Goal: Use online tool/utility

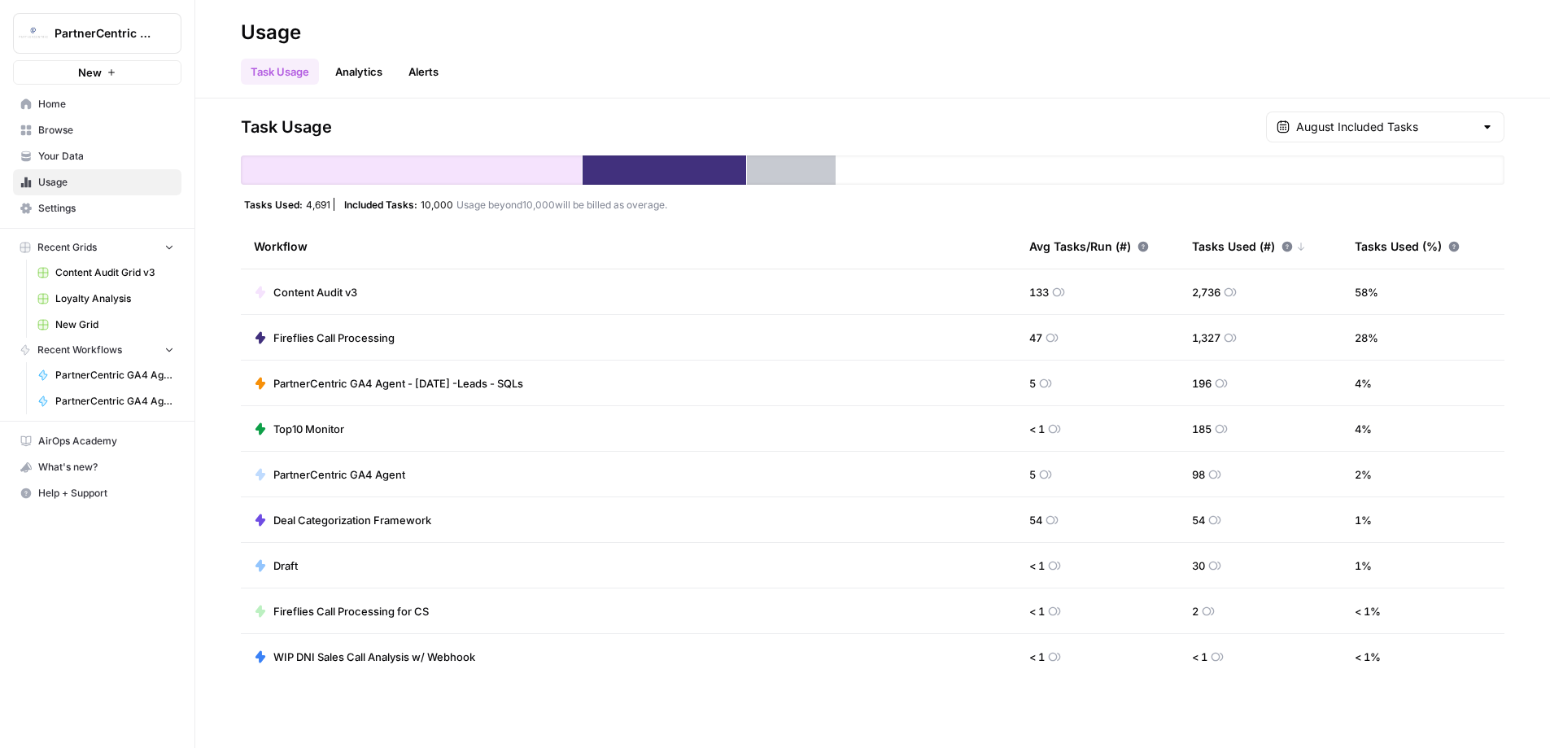
click at [80, 187] on span "Usage" at bounding box center [106, 182] width 136 height 15
click at [450, 382] on span "PartnerCentric GA4 Agent - [DATE] -Leads - SQLs" at bounding box center [398, 383] width 250 height 16
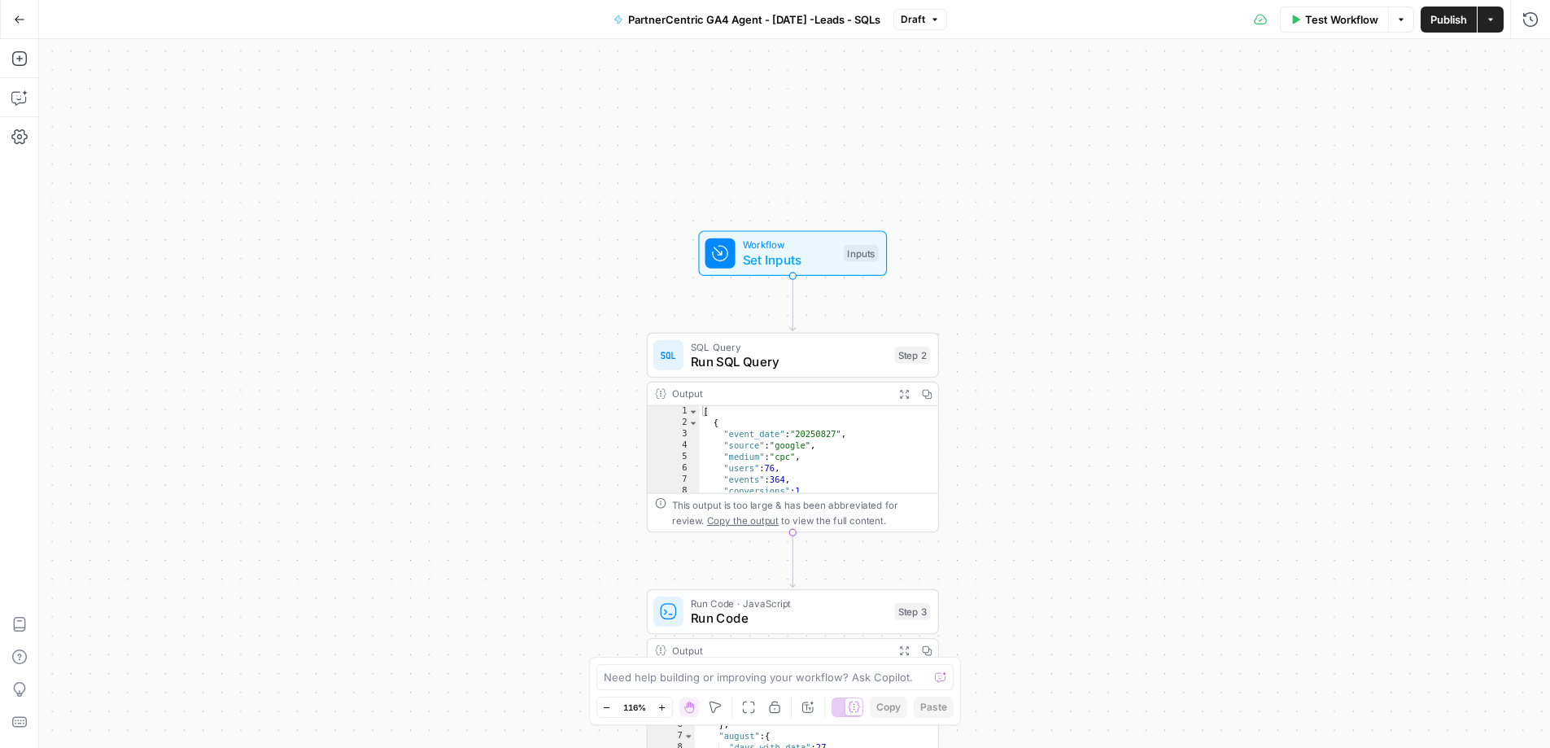
click at [1036, 536] on div "Workflow Set Inputs Inputs SQL Query Run SQL Query Step 2 Output Expand Output …" at bounding box center [794, 393] width 1511 height 709
click at [553, 137] on div "Workflow Set Inputs Inputs SQL Query Run SQL Query Step 2 Output Expand Output …" at bounding box center [794, 393] width 1511 height 709
click at [719, 20] on span "PartnerCentric GA4 Agent - [DATE] -Leads - SQLs" at bounding box center [754, 19] width 252 height 16
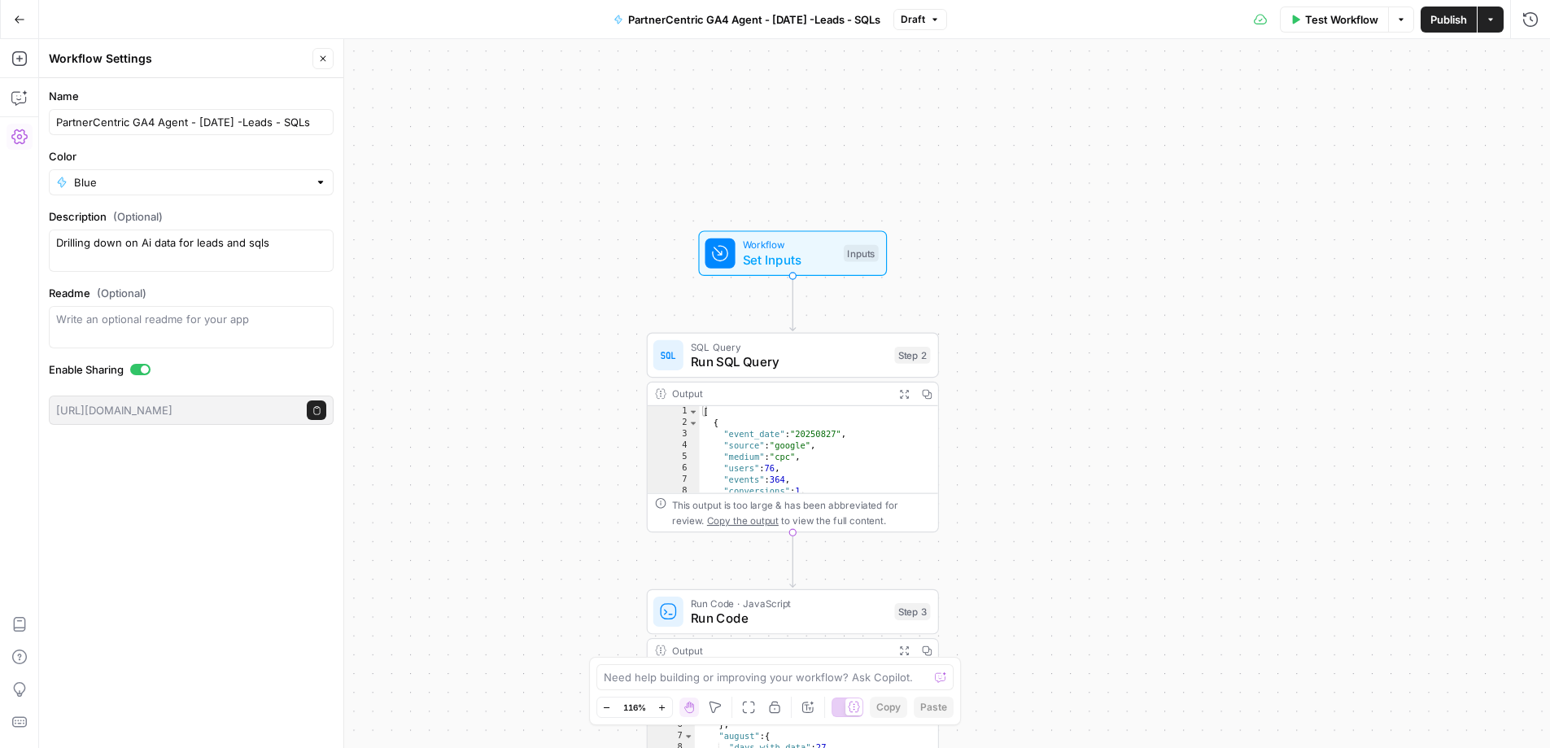
click at [20, 25] on button "Go Back" at bounding box center [19, 19] width 29 height 29
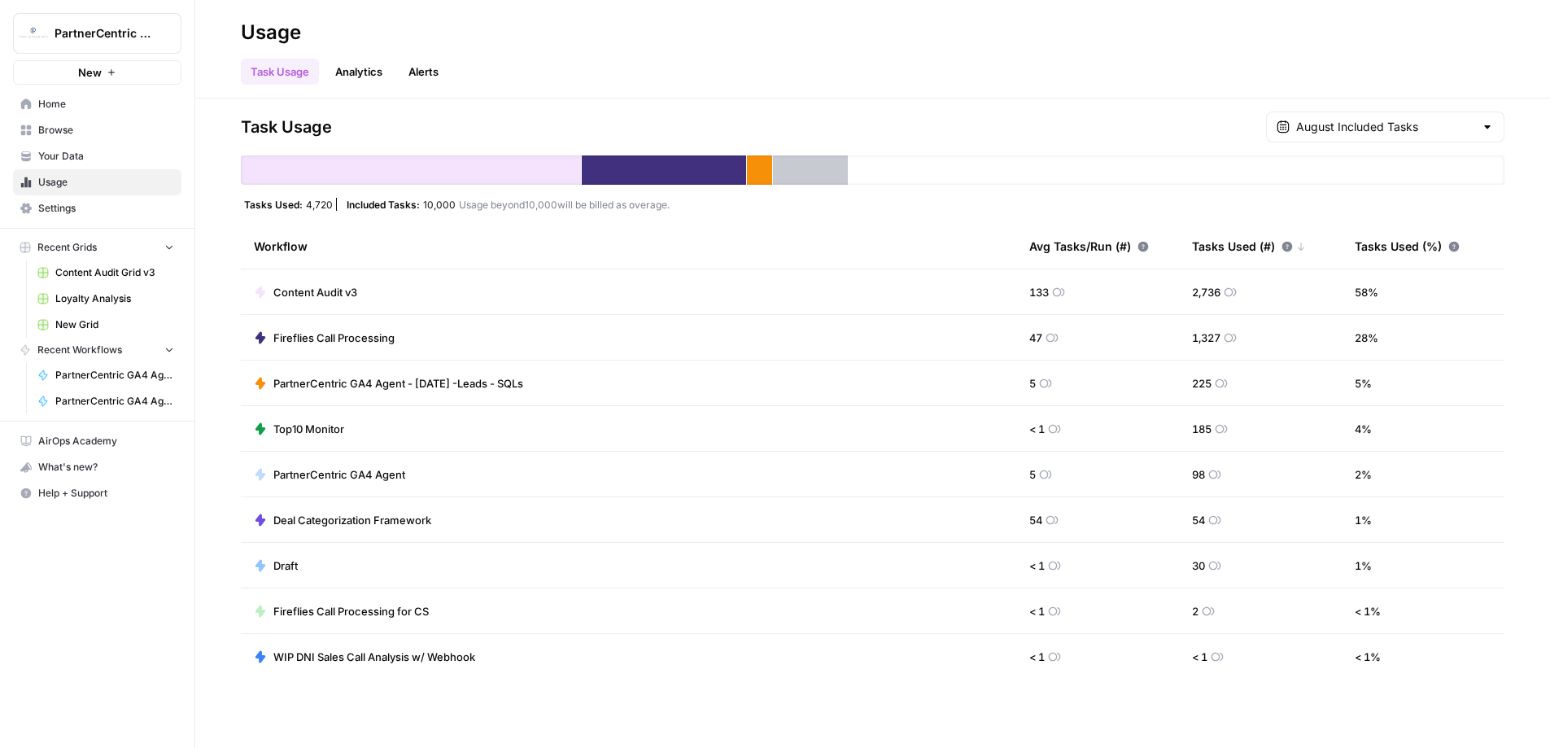
click at [343, 387] on span "PartnerCentric GA4 Agent - [DATE] -Leads - SQLs" at bounding box center [398, 383] width 250 height 16
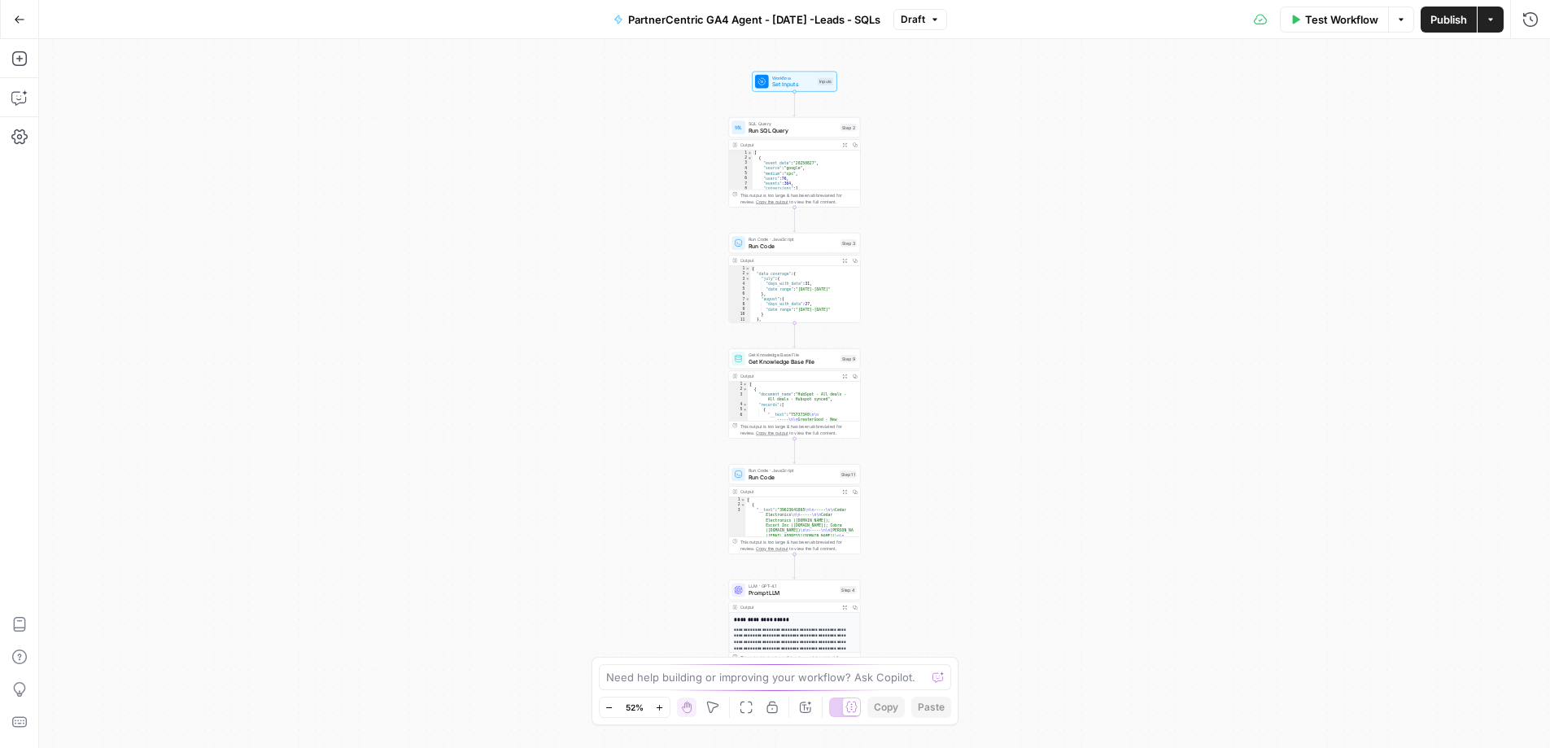
click at [894, 234] on div "Workflow Set Inputs Inputs SQL Query Run SQL Query Step 2 Output Expand Output …" at bounding box center [794, 393] width 1511 height 709
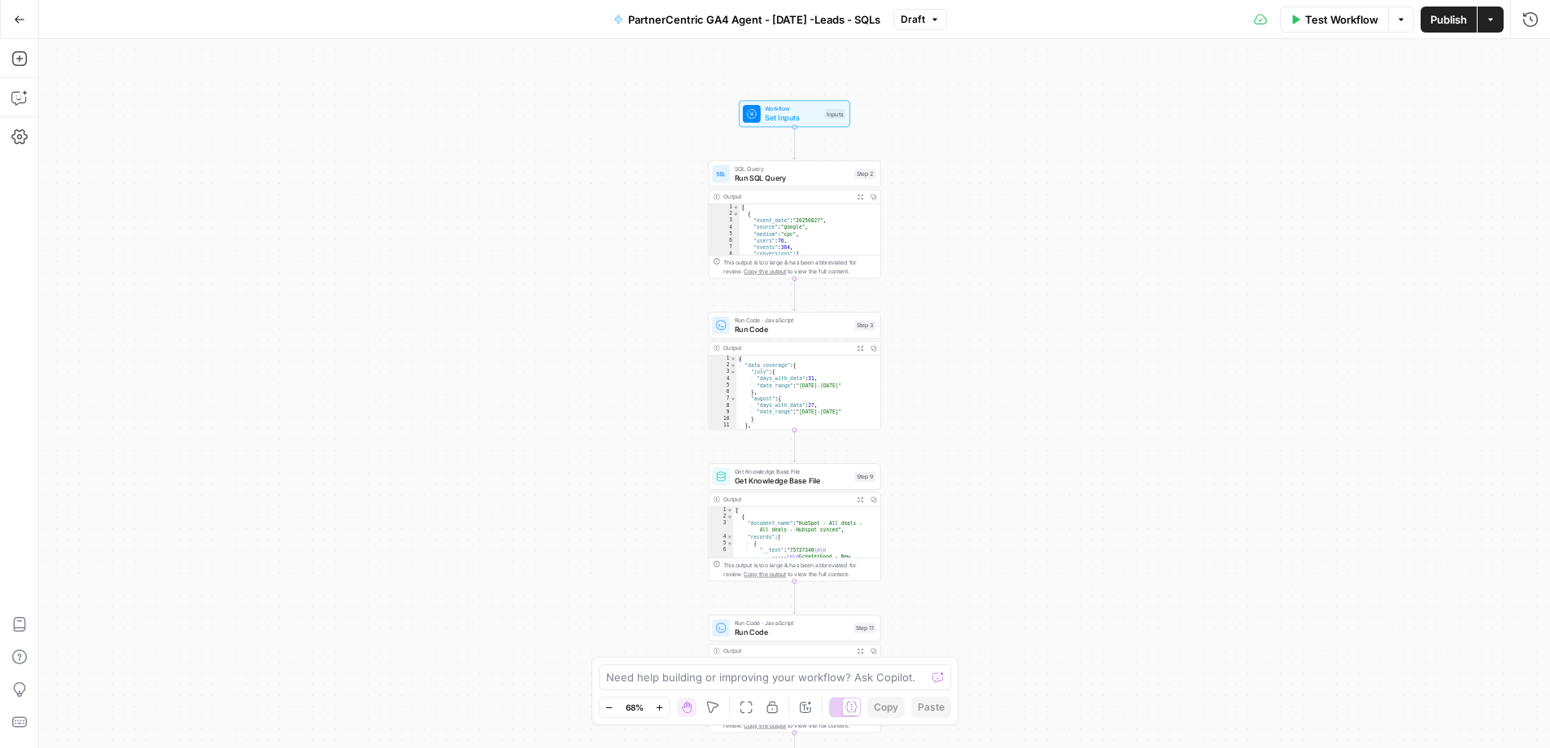
click at [804, 328] on span "Run Code" at bounding box center [793, 329] width 116 height 11
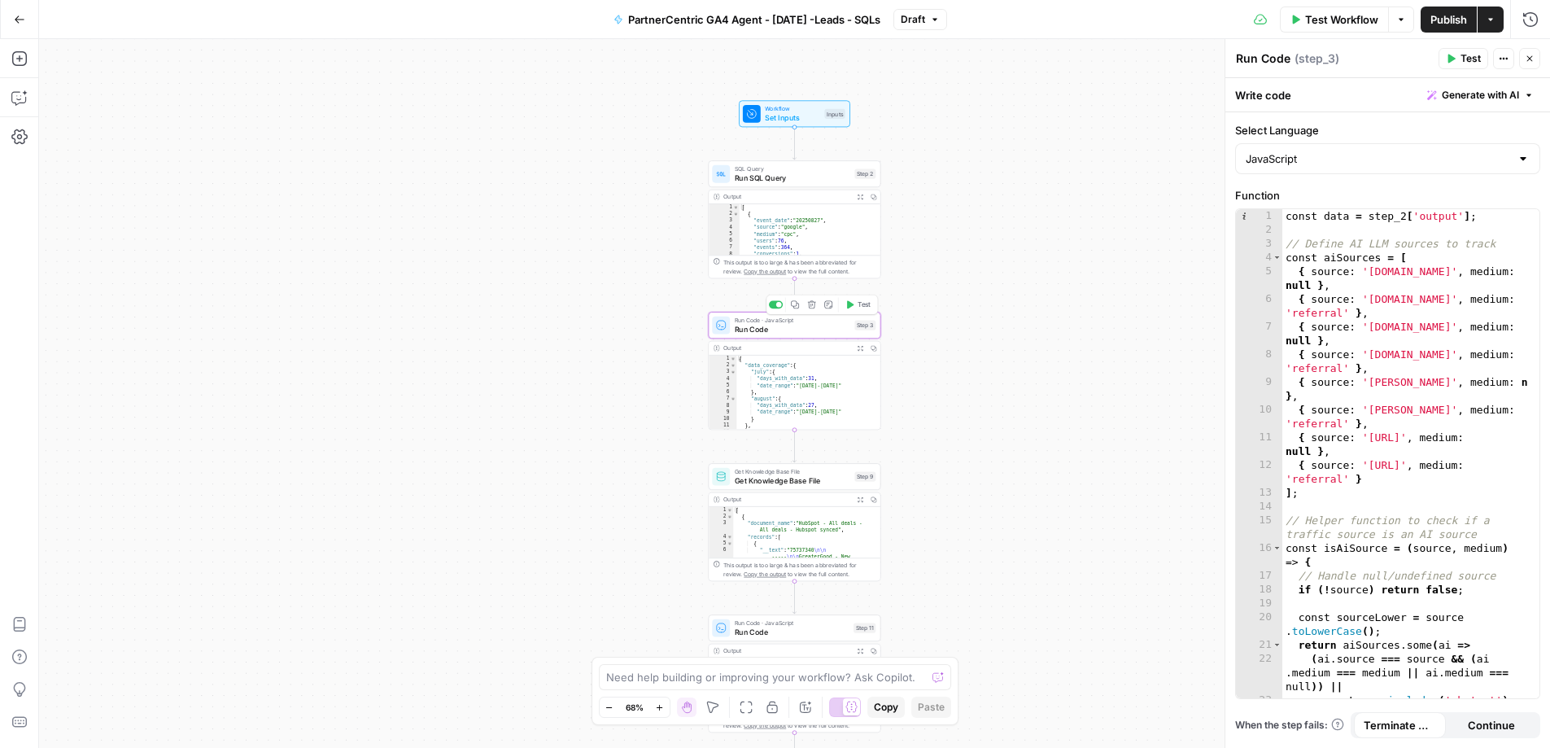
type textarea "**********"
click at [806, 400] on div "{ "data_coverage" : { "july" : { "days_with_data" : 31 , "date_range" : "[DATE]…" at bounding box center [804, 399] width 135 height 87
click at [856, 348] on button "Expand Output" at bounding box center [860, 348] width 13 height 13
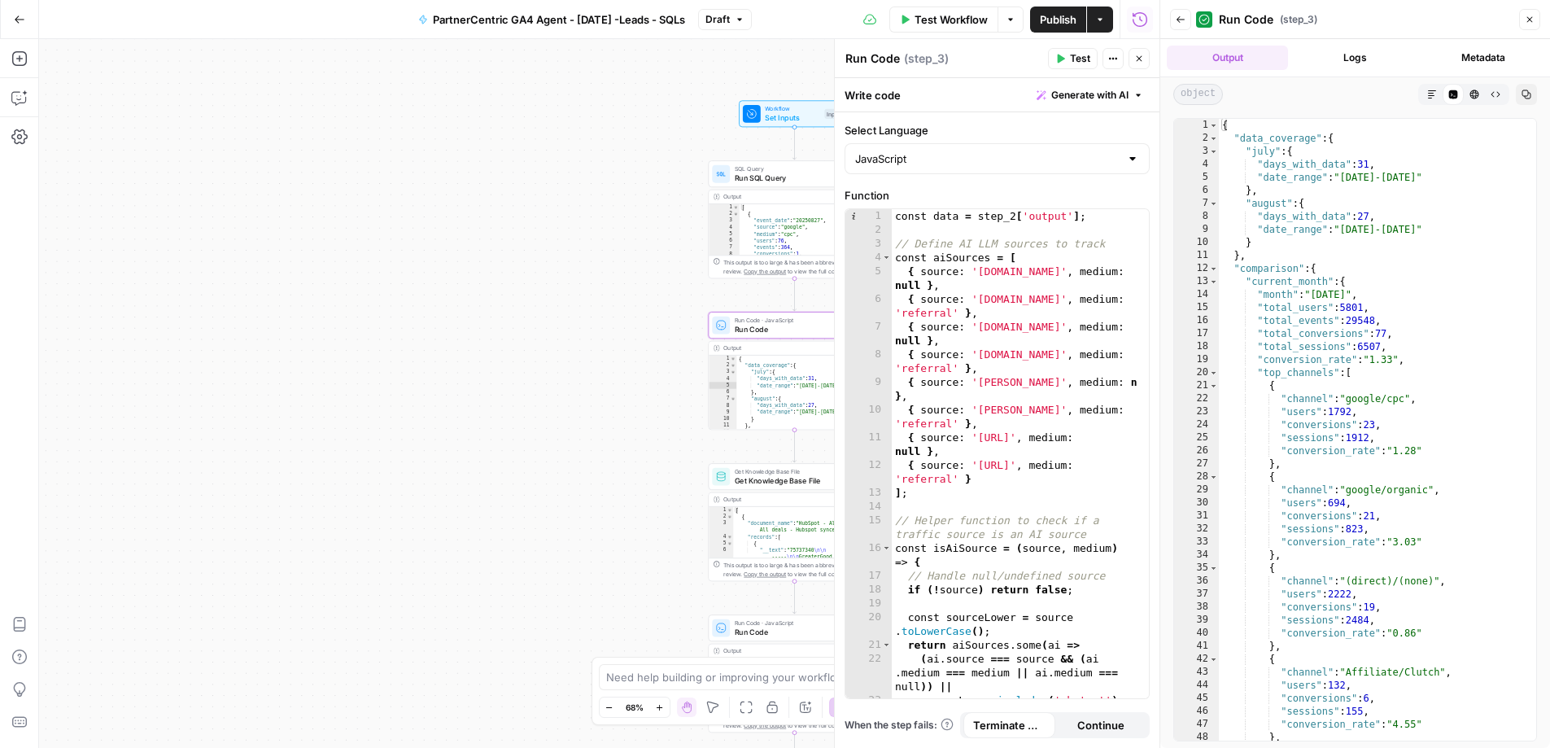
click at [1325, 241] on div "{ "data_coverage" : { "july" : { "days_with_data" : 31 , "date_range" : "[DATE]…" at bounding box center [1371, 443] width 305 height 648
click at [1376, 334] on div "{ "data_coverage" : { "july" : { "days_with_data" : 31 , "date_range" : "[DATE]…" at bounding box center [1371, 443] width 305 height 648
click at [1389, 408] on div "{ "data_coverage" : { "july" : { "days_with_data" : 31 , "date_range" : "[DATE]…" at bounding box center [1371, 443] width 305 height 648
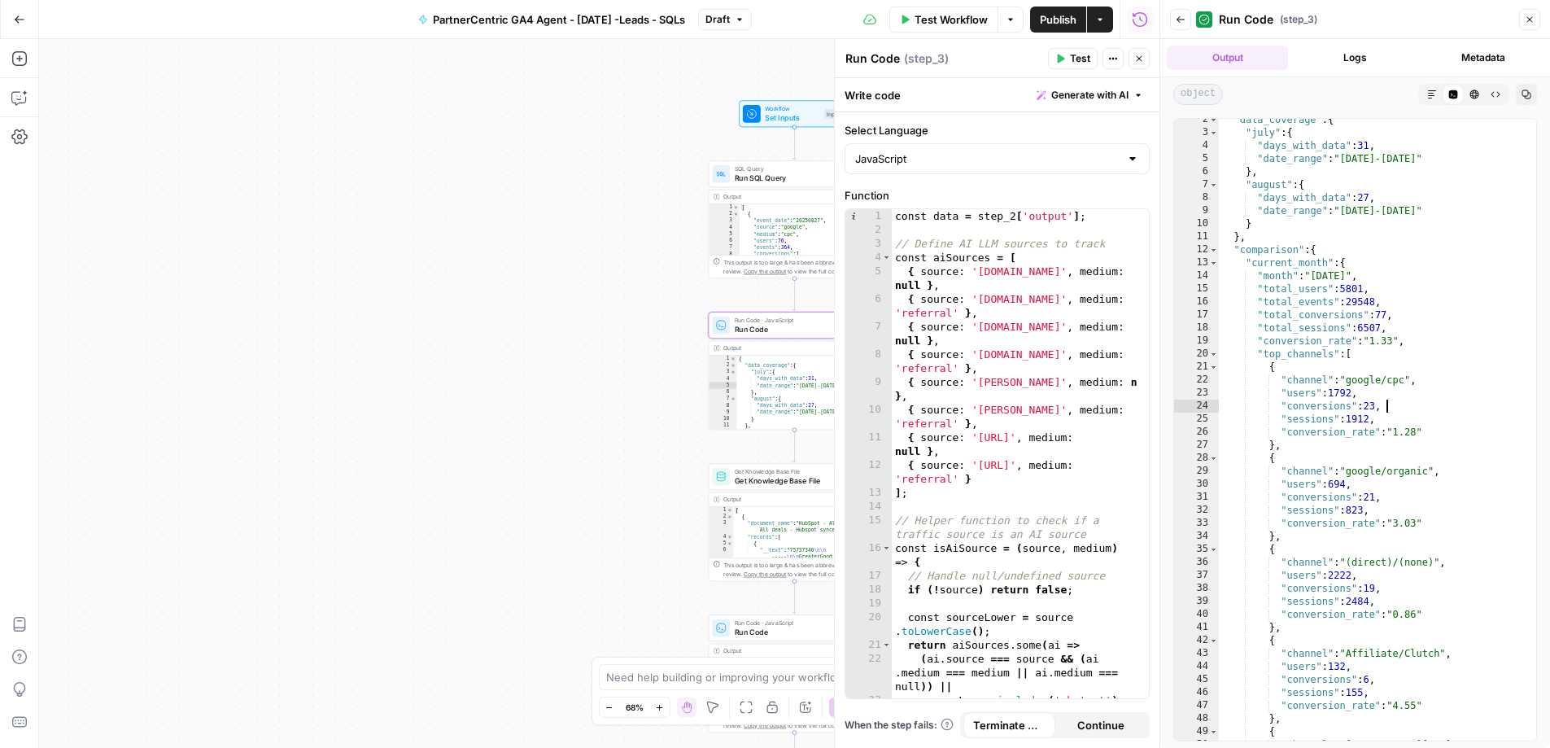
click at [1389, 408] on div ""data_coverage" : { "july" : { "days_with_data" : 31 , "date_range" : "[DATE]-[…" at bounding box center [1371, 437] width 305 height 648
click at [1369, 456] on div ""data_coverage" : { "july" : { "days_with_data" : 31 , "date_range" : "[DATE]-[…" at bounding box center [1371, 437] width 305 height 648
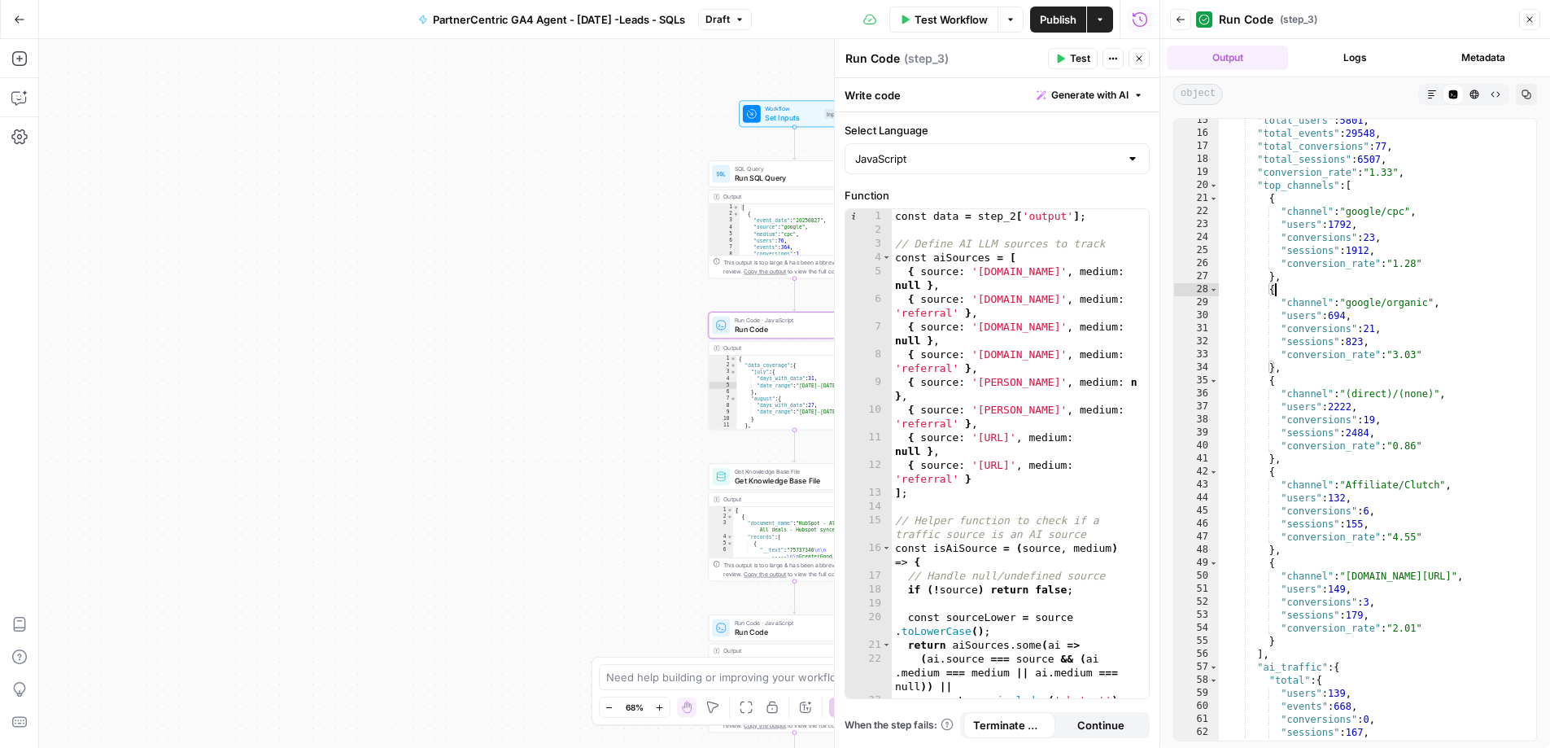
scroll to position [187, 0]
click at [1369, 456] on div ""total_users" : 5801 , "total_events" : 29548 , "total_conversions" : 77 , "tot…" at bounding box center [1371, 438] width 305 height 648
click at [1428, 500] on div ""total_users" : 5801 , "total_events" : 29548 , "total_conversions" : 77 , "tot…" at bounding box center [1371, 438] width 305 height 648
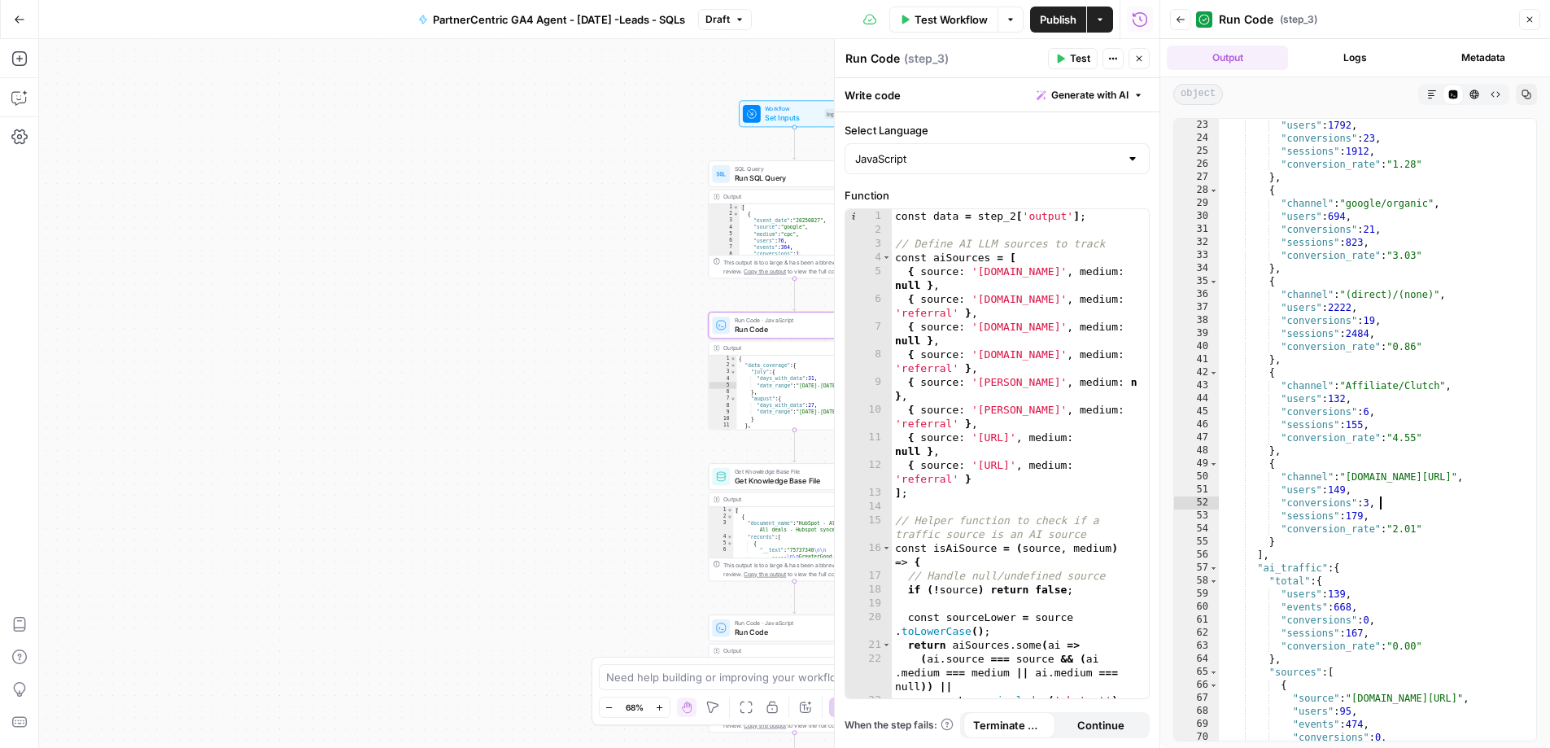
click at [1408, 499] on div ""users" : 1792 , "conversions" : 23 , "sessions" : 1912 , "conversion_rate" : "…" at bounding box center [1371, 443] width 305 height 648
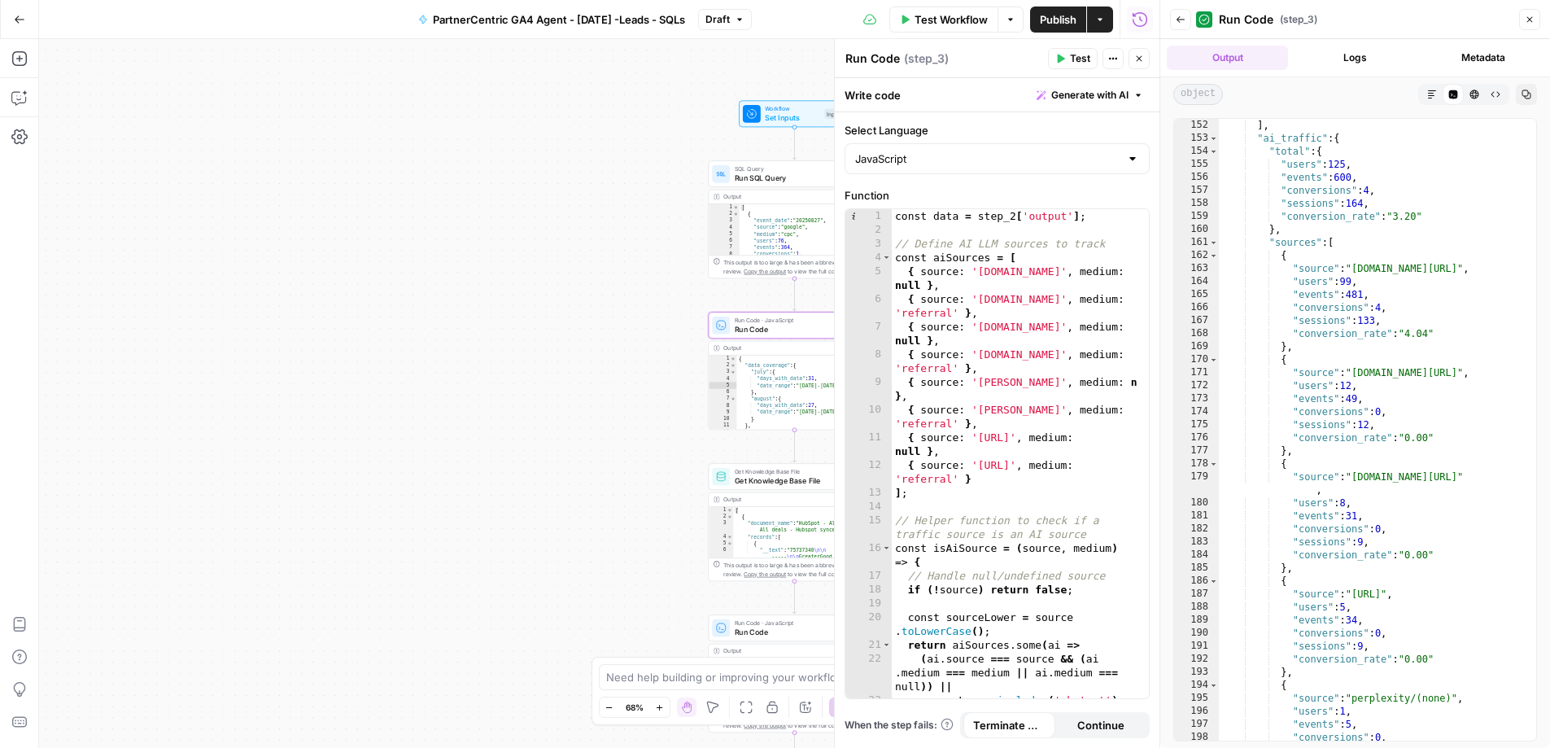
scroll to position [2243, 0]
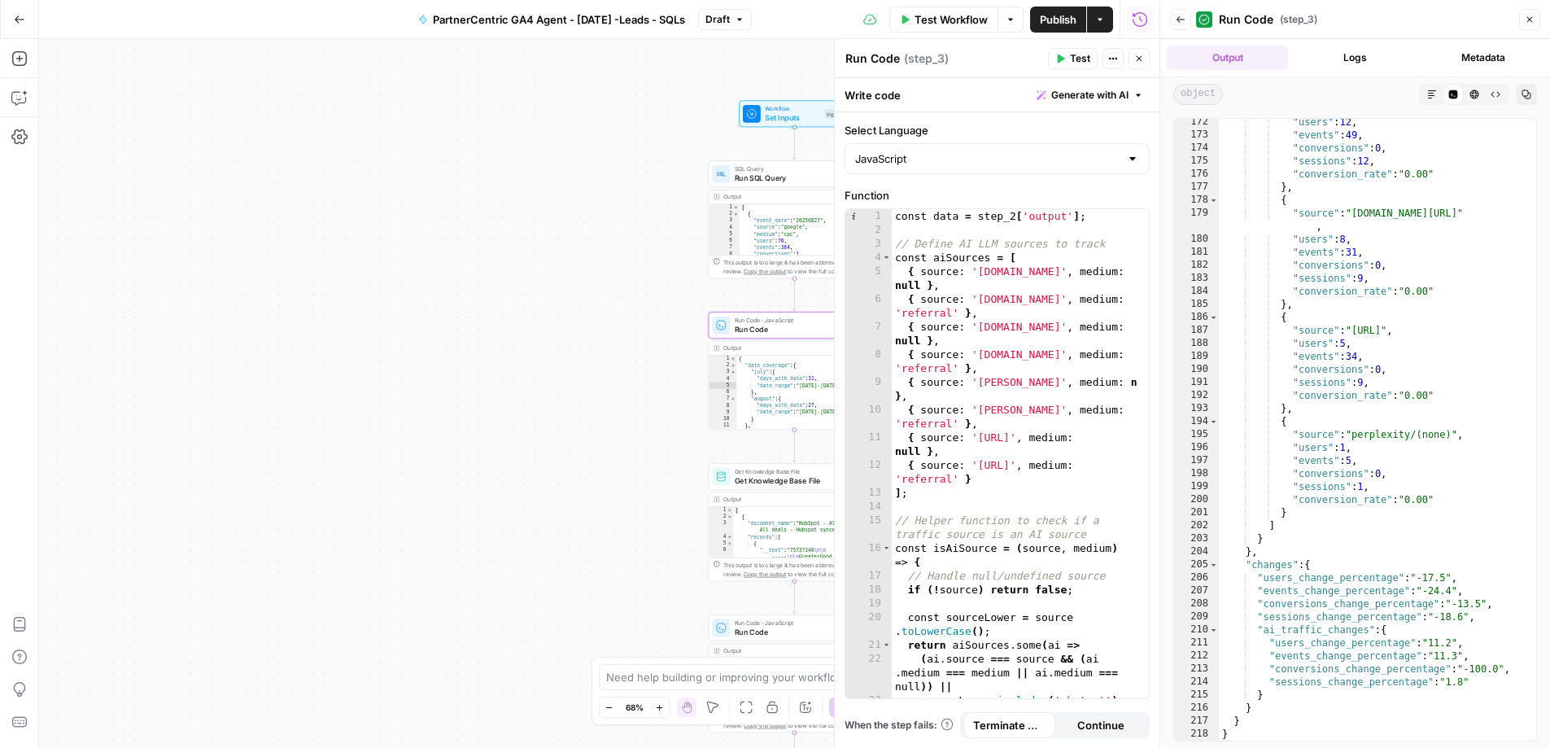
click at [1413, 544] on div ""users" : 12 , "events" : 49 , "conversions" : 0 , "sessions" : 12 , "conversio…" at bounding box center [1371, 440] width 305 height 648
click at [1378, 472] on div ""users" : 12 , "events" : 49 , "conversions" : 0 , "sessions" : 12 , "conversio…" at bounding box center [1371, 440] width 305 height 648
type textarea "**********"
